Goal: Check status

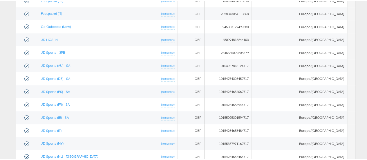
scroll to position [126, 0]
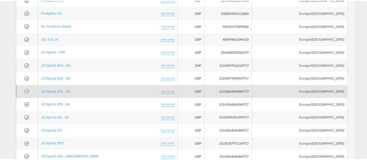
click at [57, 86] on td "JD Sports (ES) - SA (rename)" at bounding box center [107, 90] width 139 height 13
click at [56, 88] on link "JD Sports (ES) - SA" at bounding box center [55, 90] width 29 height 4
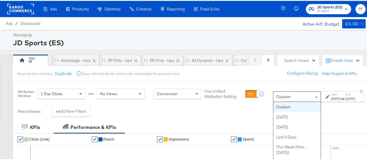
click at [273, 99] on div "Custom" at bounding box center [296, 96] width 47 height 10
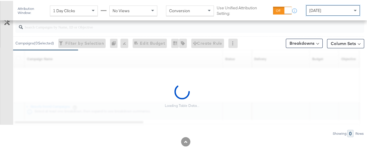
scroll to position [262, 0]
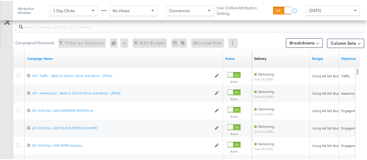
click at [75, 25] on input "search" at bounding box center [178, 23] width 311 height 11
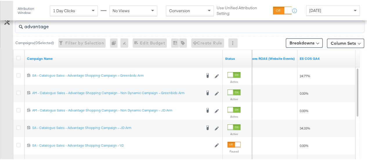
drag, startPoint x: 58, startPoint y: 24, endPoint x: 18, endPoint y: 23, distance: 40.0
click at [18, 23] on div "advantage" at bounding box center [189, 26] width 349 height 12
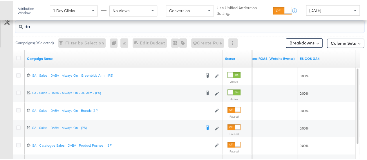
type input "d"
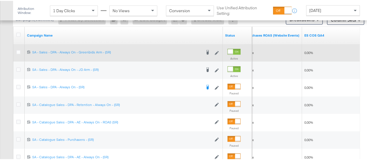
scroll to position [275, 0]
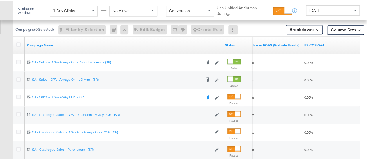
type input "(SR)"
click at [329, 6] on div "[DATE]" at bounding box center [332, 10] width 53 height 10
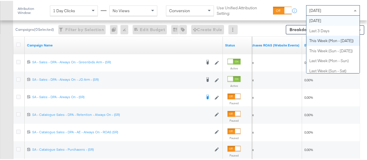
scroll to position [0, 0]
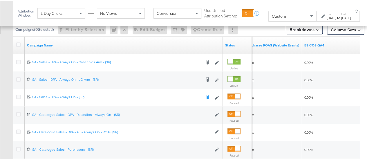
drag, startPoint x: 319, startPoint y: 19, endPoint x: 320, endPoint y: 15, distance: 4.2
click at [327, 15] on div "Start: [DATE]" at bounding box center [332, 15] width 10 height 8
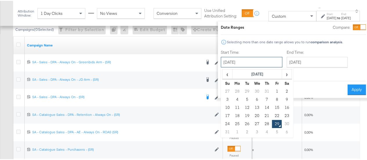
click at [227, 66] on input "[DATE]" at bounding box center [251, 61] width 61 height 10
click at [252, 122] on td "27" at bounding box center [257, 123] width 10 height 8
type input "[DATE]"
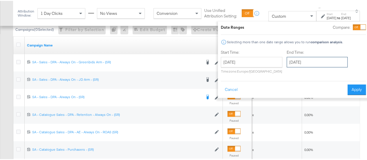
click at [335, 62] on input "[DATE]" at bounding box center [317, 61] width 61 height 10
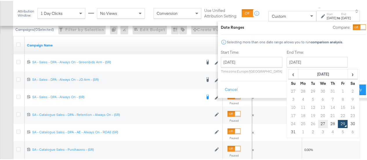
click at [318, 121] on td "27" at bounding box center [323, 123] width 10 height 8
type input "[DATE]"
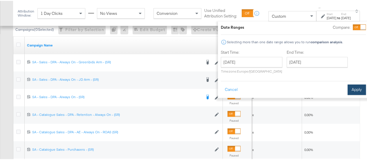
click at [347, 87] on button "Apply" at bounding box center [356, 89] width 18 height 10
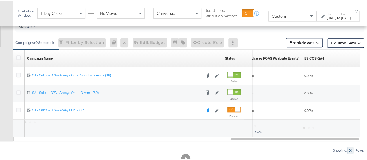
scroll to position [281, 0]
